Goal: Information Seeking & Learning: Learn about a topic

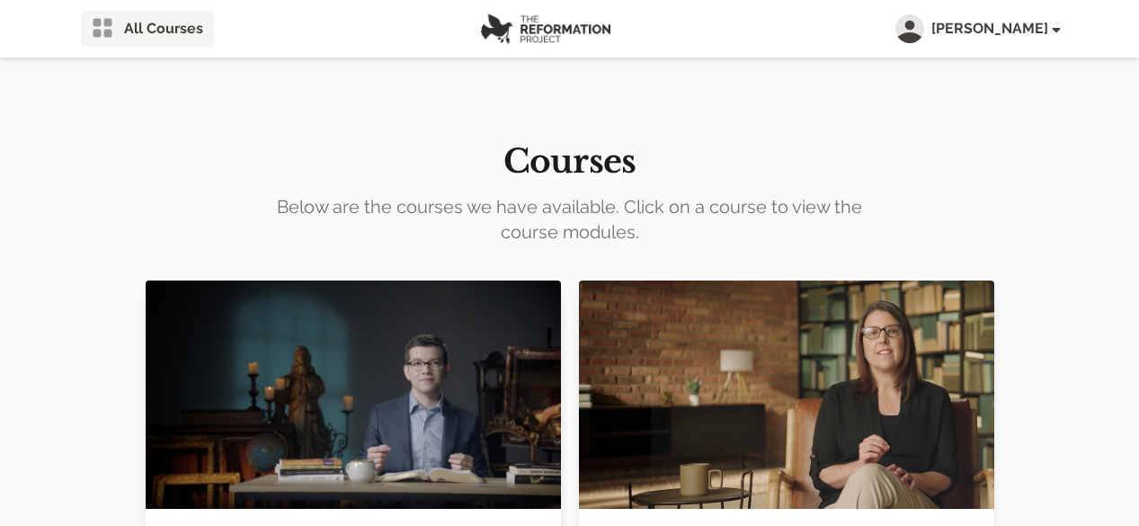
click at [134, 29] on span "All Courses" at bounding box center [163, 29] width 79 height 22
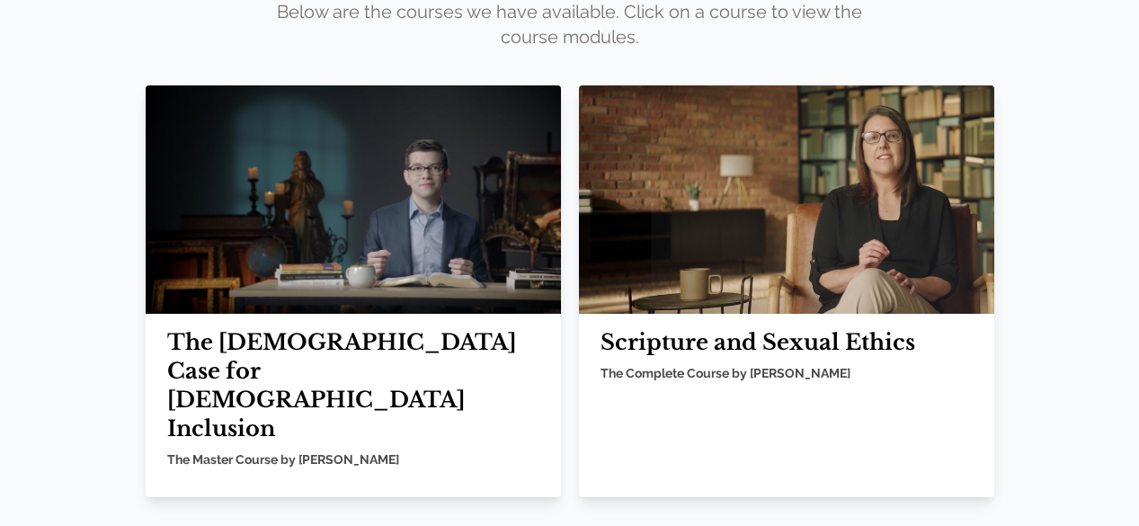
scroll to position [195, 0]
click at [653, 328] on h2 "Scripture and Sexual Ethics" at bounding box center [787, 342] width 372 height 29
click at [657, 328] on h2 "Scripture and Sexual Ethics" at bounding box center [787, 342] width 372 height 29
click at [677, 239] on img at bounding box center [787, 199] width 416 height 228
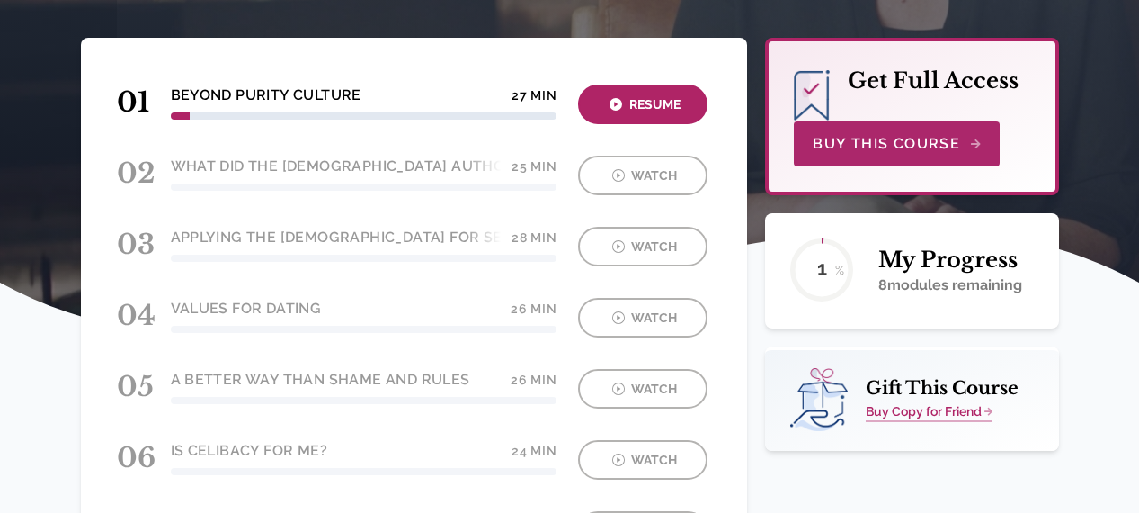
scroll to position [279, 0]
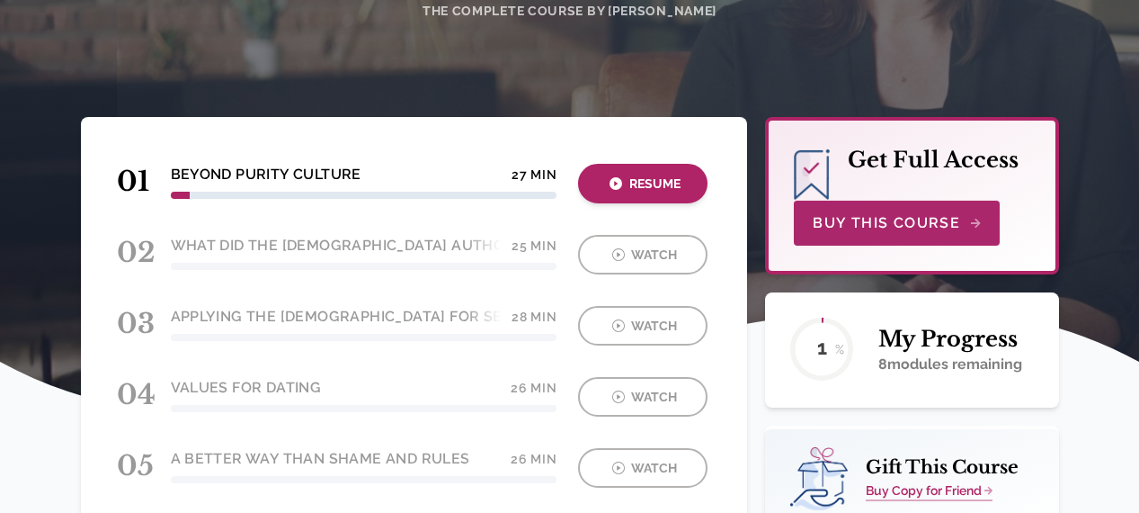
click at [682, 183] on div "Resume" at bounding box center [643, 184] width 119 height 21
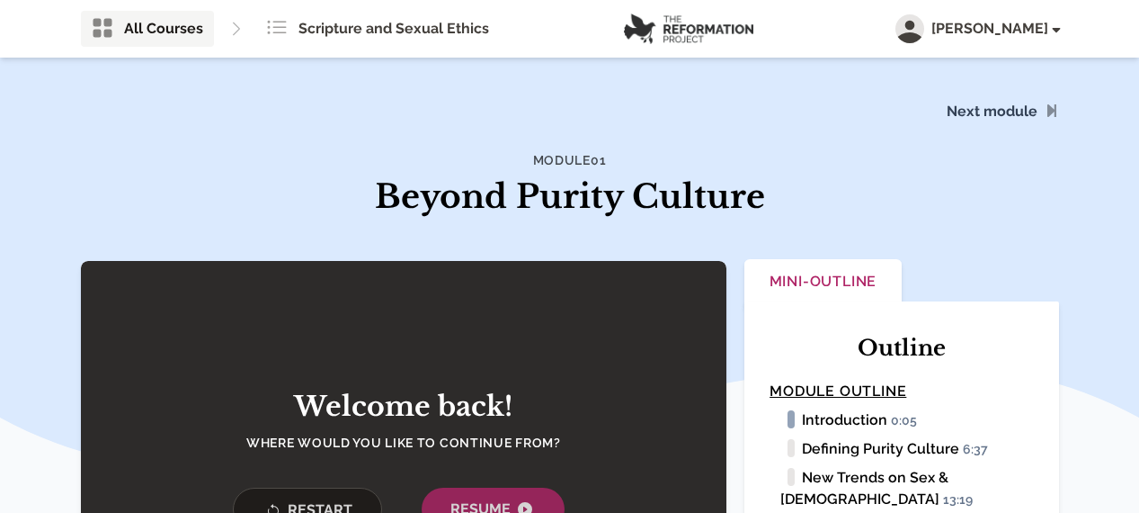
click at [140, 31] on span "All Courses" at bounding box center [163, 29] width 79 height 22
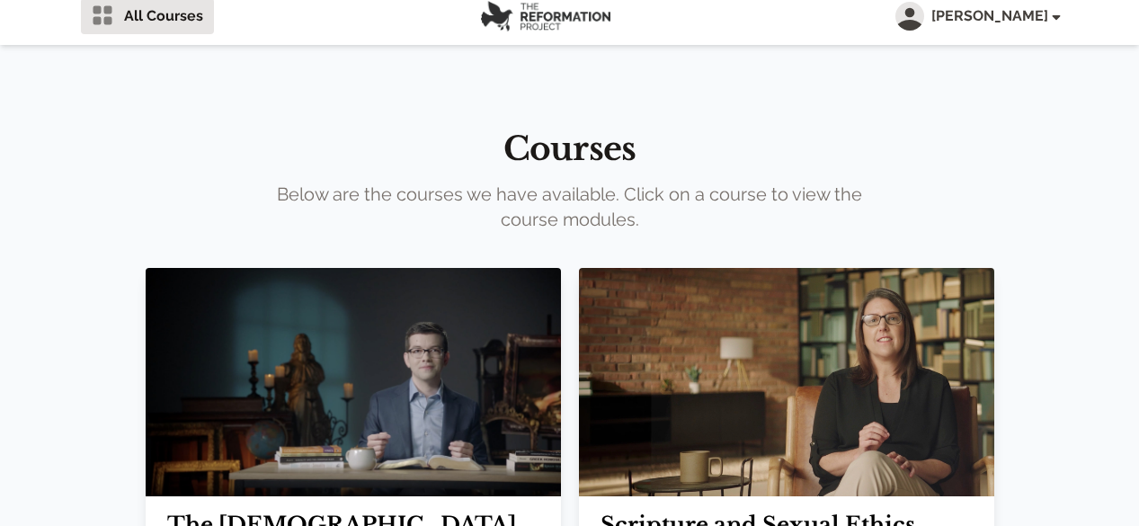
scroll to position [195, 0]
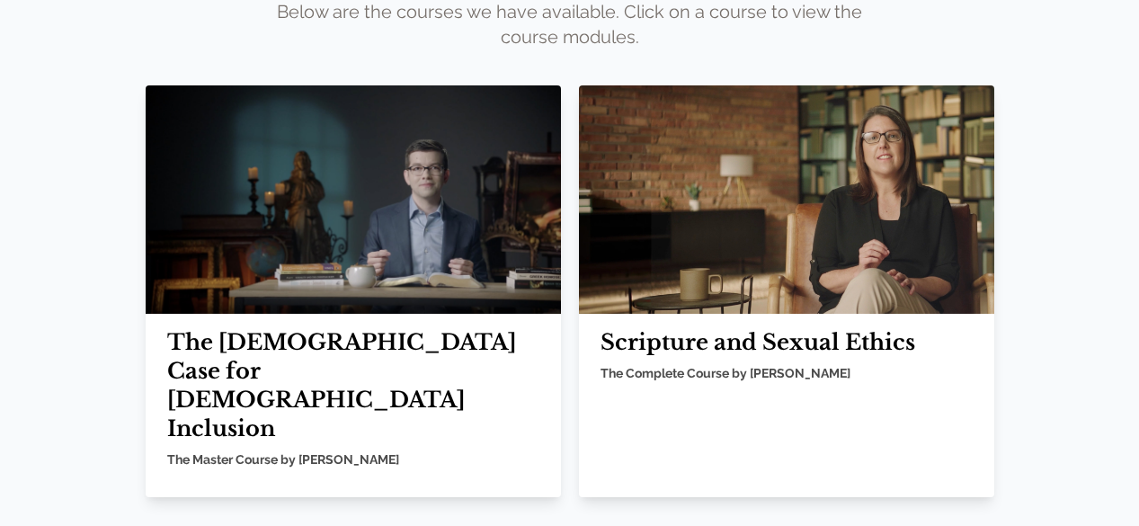
click at [285, 314] on div "The [DEMOGRAPHIC_DATA] Case for [DEMOGRAPHIC_DATA] Inclusion The Master Course …" at bounding box center [354, 405] width 416 height 183
click at [282, 328] on h2 "The [DEMOGRAPHIC_DATA] Case for [DEMOGRAPHIC_DATA] Inclusion" at bounding box center [353, 385] width 372 height 115
click at [385, 193] on img at bounding box center [354, 199] width 416 height 228
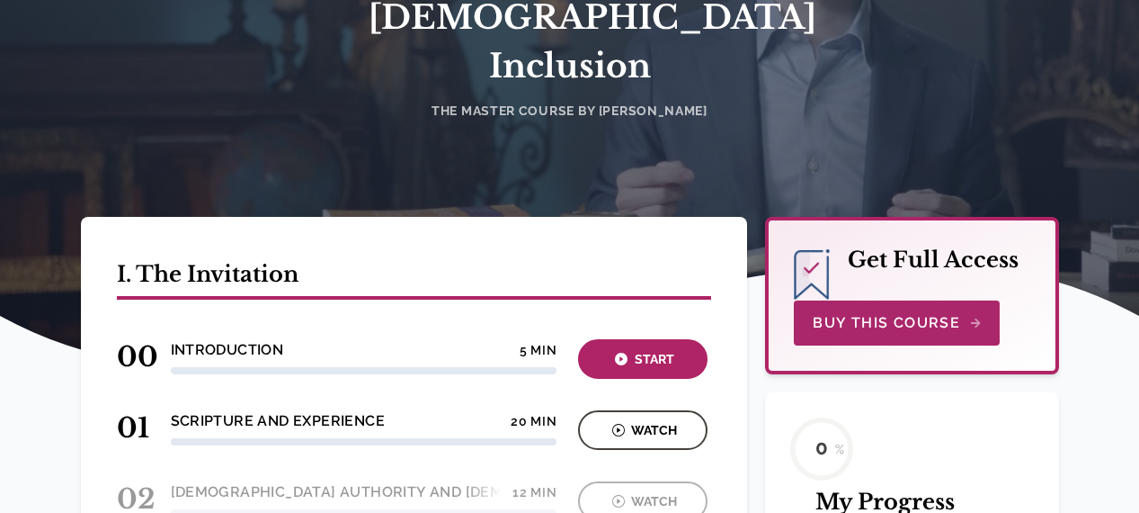
scroll to position [450, 0]
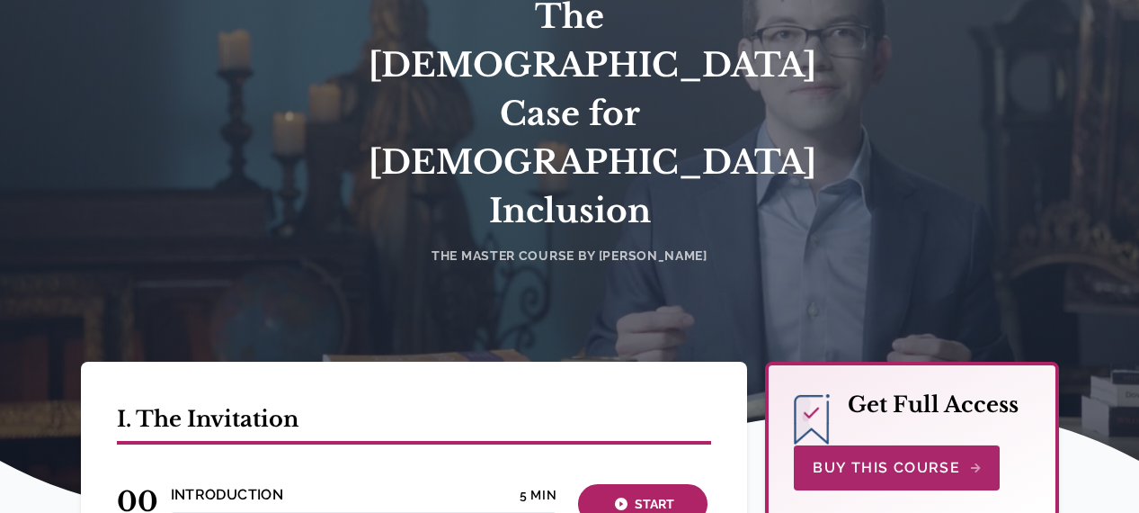
scroll to position [0, 0]
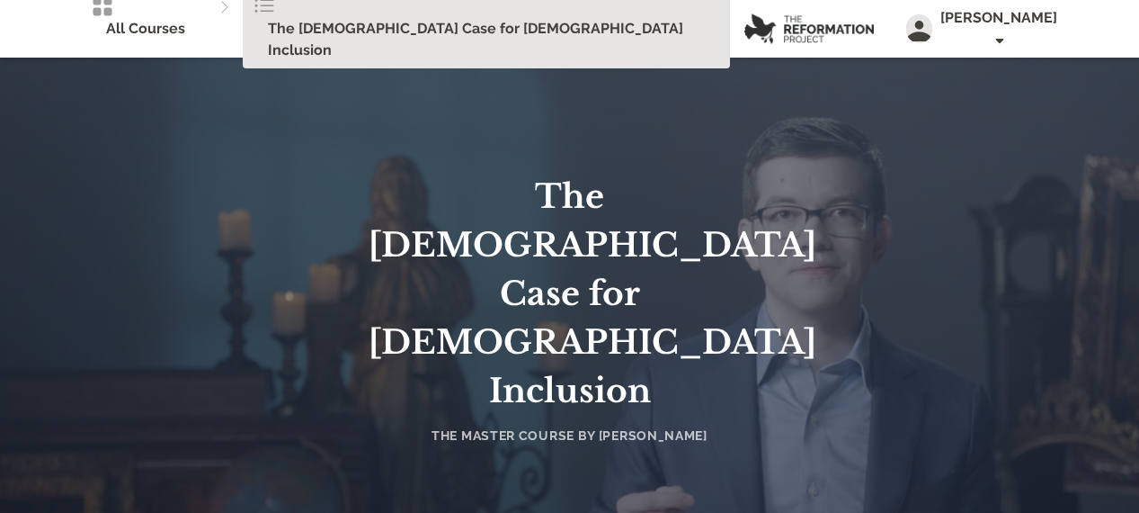
click at [286, 22] on span "The [DEMOGRAPHIC_DATA] Case for [DEMOGRAPHIC_DATA] Inclusion" at bounding box center [493, 39] width 451 height 43
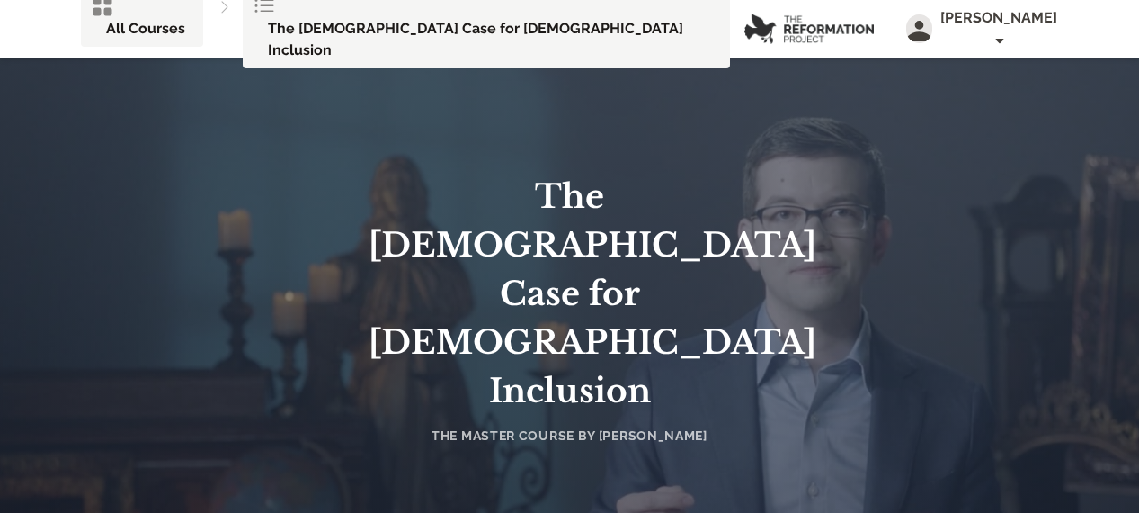
click at [115, 23] on span "All Courses" at bounding box center [145, 29] width 79 height 22
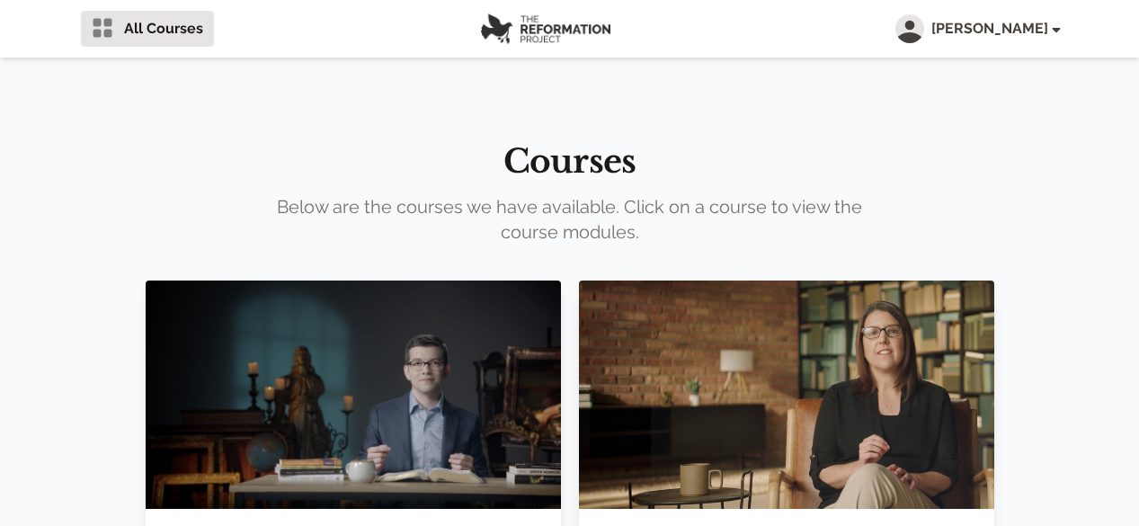
click at [719, 373] on img at bounding box center [787, 395] width 416 height 228
